Goal: Task Accomplishment & Management: Manage account settings

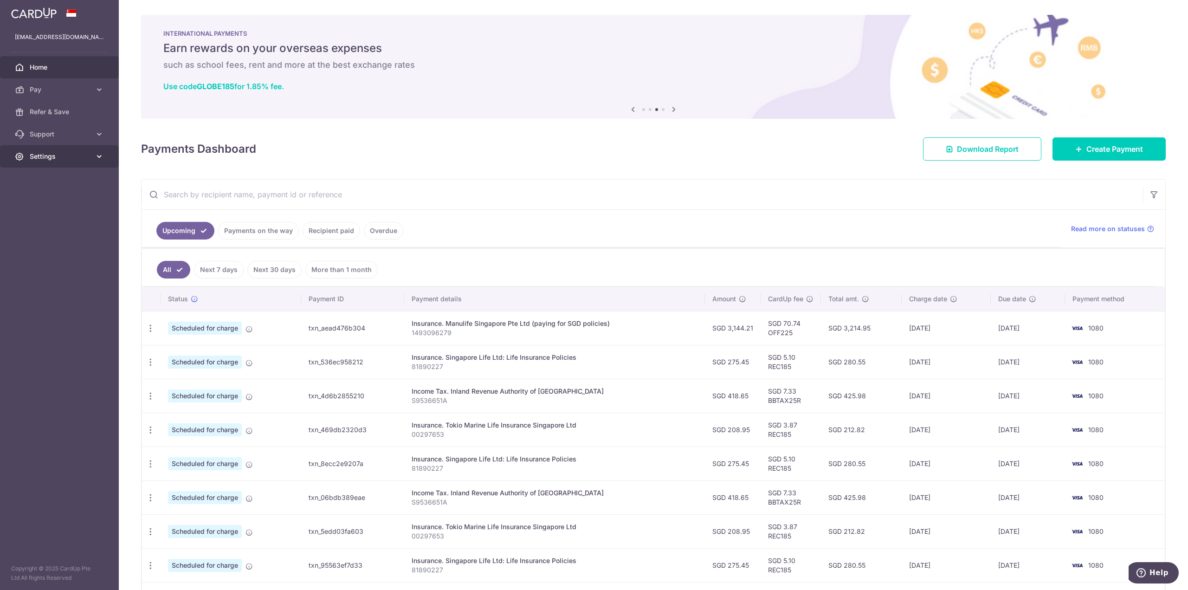
click at [64, 163] on link "Settings" at bounding box center [59, 156] width 119 height 22
click at [59, 209] on link "Logout" at bounding box center [59, 201] width 119 height 22
